Goal: Task Accomplishment & Management: Complete application form

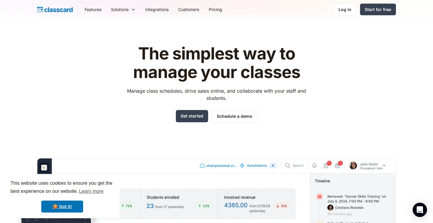
scroll to position [5, 0]
click at [246, 114] on link "Schedule a demo" at bounding box center [235, 116] width 46 height 12
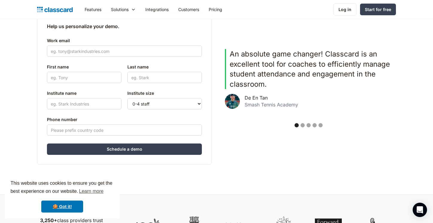
scroll to position [153, 0]
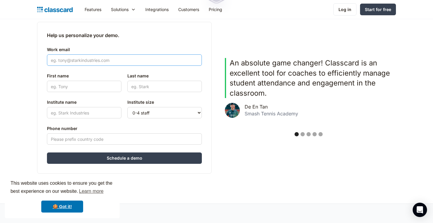
click at [139, 63] on input "Work email" at bounding box center [124, 59] width 155 height 11
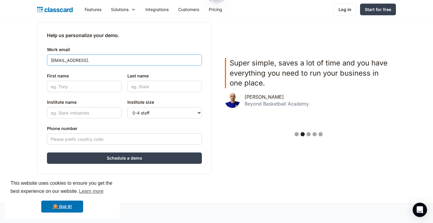
click at [93, 62] on input "[EMAIL_ADDRESS]." at bounding box center [124, 59] width 155 height 11
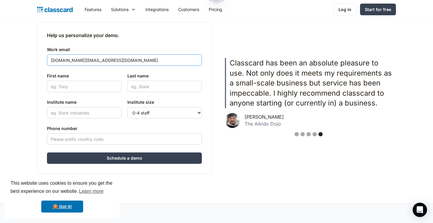
type input "[DOMAIN_NAME][EMAIL_ADDRESS][DOMAIN_NAME]"
click at [86, 88] on input "First name" at bounding box center [84, 86] width 74 height 11
type input "Devine"
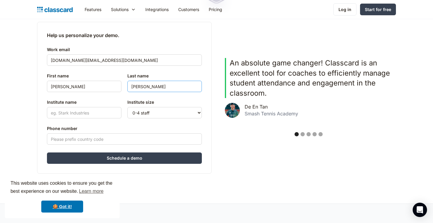
type input "Agawon"
click at [76, 108] on input "Institute name" at bounding box center [84, 112] width 74 height 11
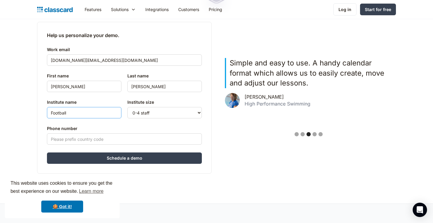
type input "Football"
click at [143, 114] on select "0-4 staff 5-10 staff 11-25 staff 26-50 staff 51-100 staff 101+ staff" at bounding box center [164, 112] width 74 height 11
click at [127, 107] on select "0-4 staff 5-10 staff 11-25 staff 26-50 staff 51-100 staff 101+ staff" at bounding box center [164, 112] width 74 height 11
click at [111, 143] on input "Phone number" at bounding box center [124, 138] width 155 height 11
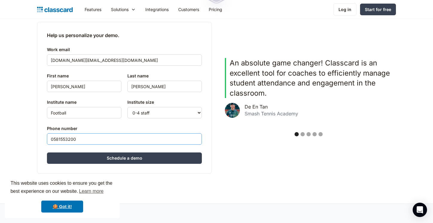
drag, startPoint x: 93, startPoint y: 139, endPoint x: 82, endPoint y: 140, distance: 10.5
click at [82, 140] on input "0581553200" at bounding box center [124, 138] width 155 height 11
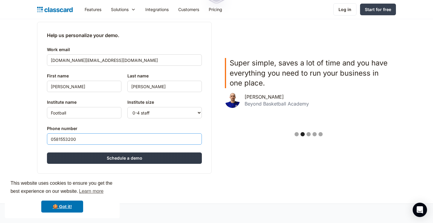
type input "0581553200"
click at [96, 157] on input "Schedule a demo" at bounding box center [124, 157] width 155 height 11
type input "Hang in there..."
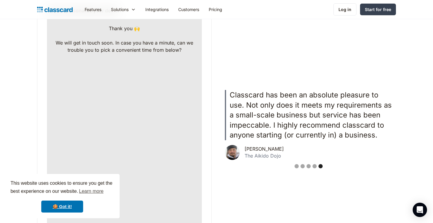
scroll to position [179, 0]
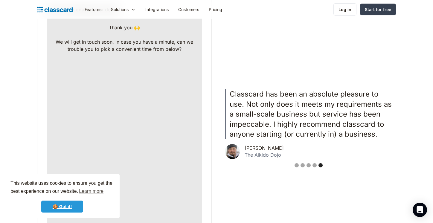
click at [76, 206] on link "🍪 Got it!" at bounding box center [62, 206] width 42 height 12
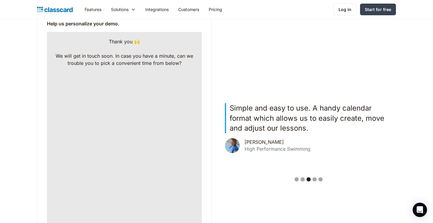
scroll to position [166, 0]
